Goal: Browse casually: Explore the website without a specific task or goal

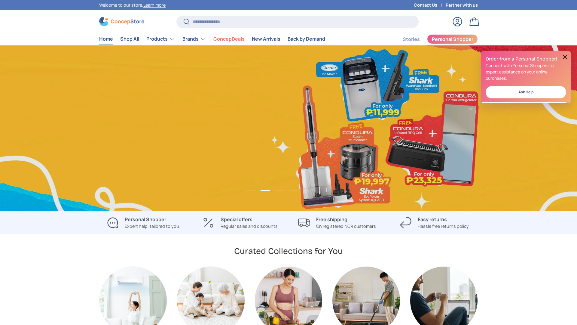
scroll to position [0, 577]
